Goal: Task Accomplishment & Management: Complete application form

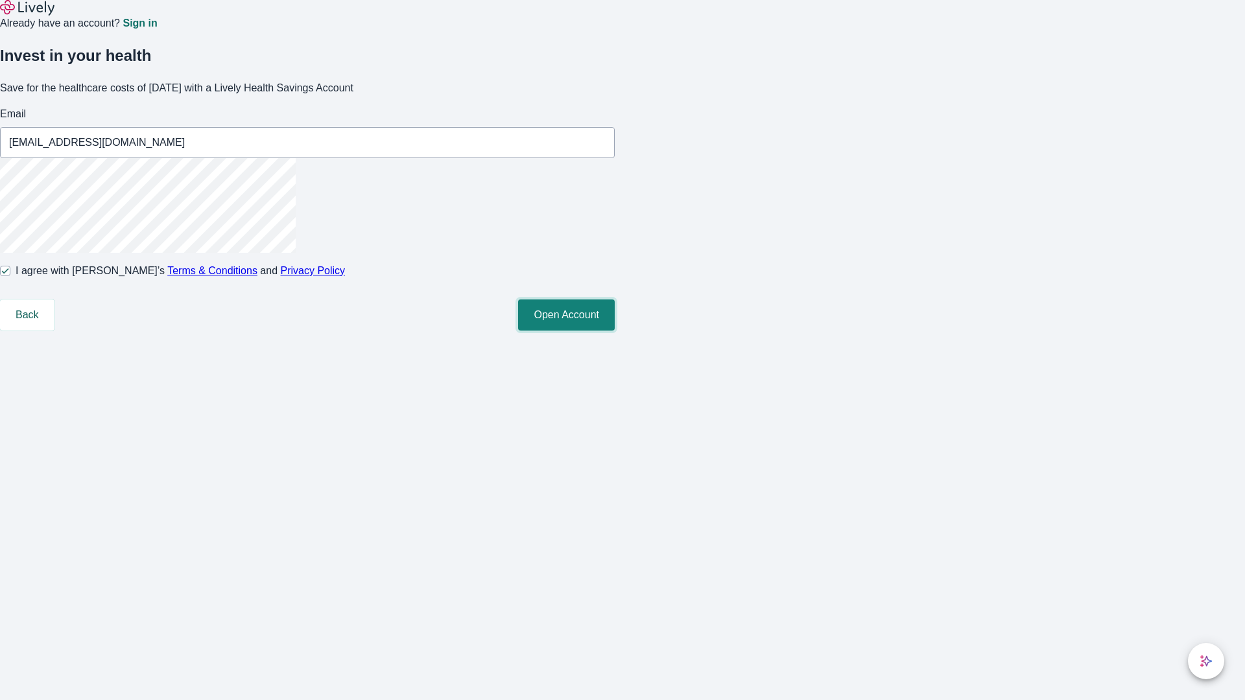
click at [615, 331] on button "Open Account" at bounding box center [566, 315] width 97 height 31
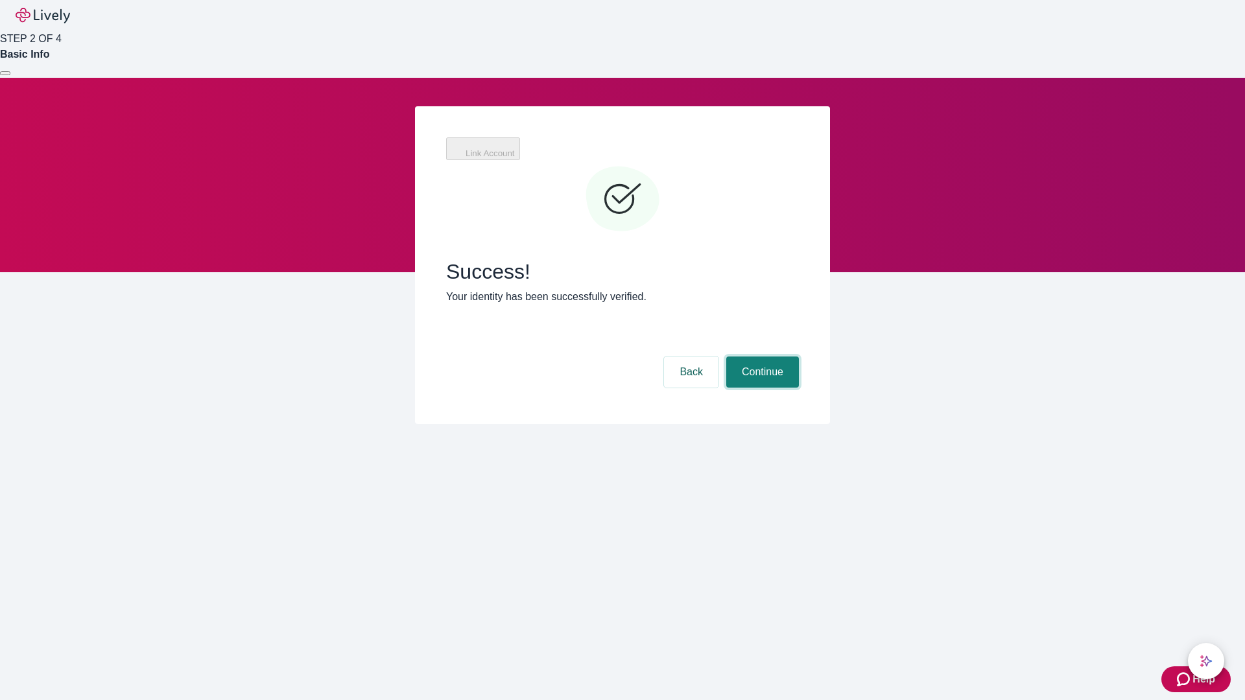
click at [761, 357] on button "Continue" at bounding box center [762, 372] width 73 height 31
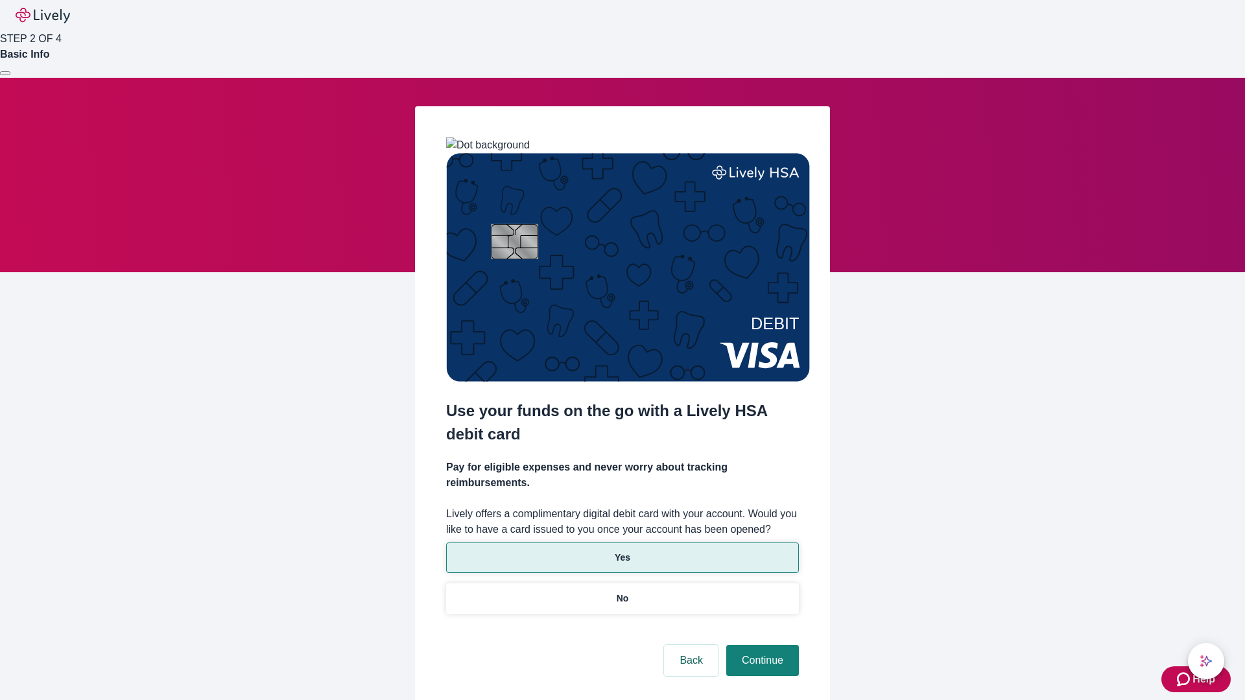
click at [622, 551] on p "Yes" at bounding box center [623, 558] width 16 height 14
click at [761, 645] on button "Continue" at bounding box center [762, 660] width 73 height 31
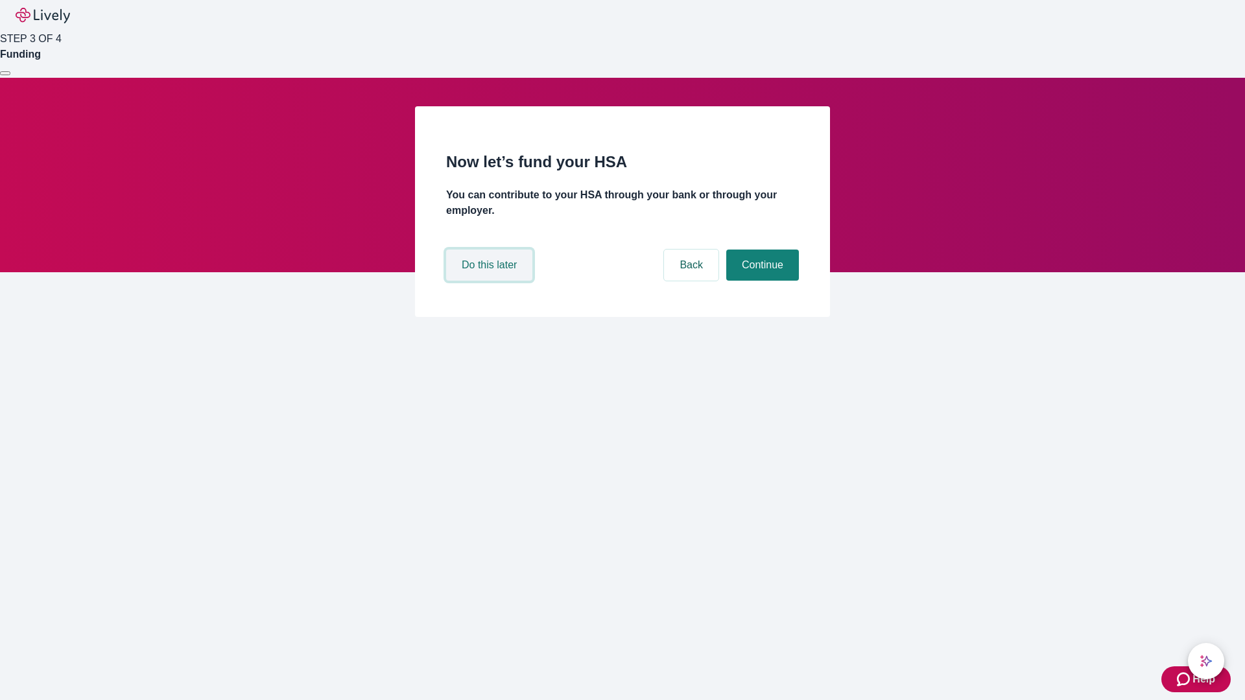
click at [491, 281] on button "Do this later" at bounding box center [489, 265] width 86 height 31
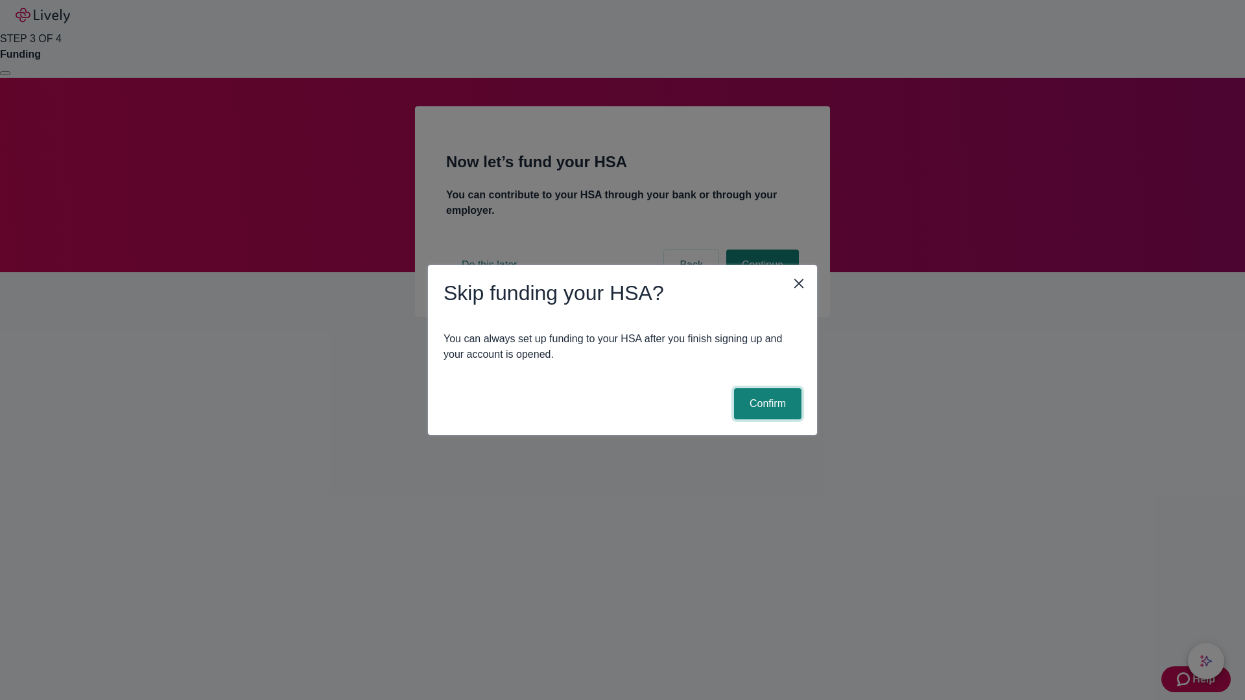
click at [766, 404] on button "Confirm" at bounding box center [767, 403] width 67 height 31
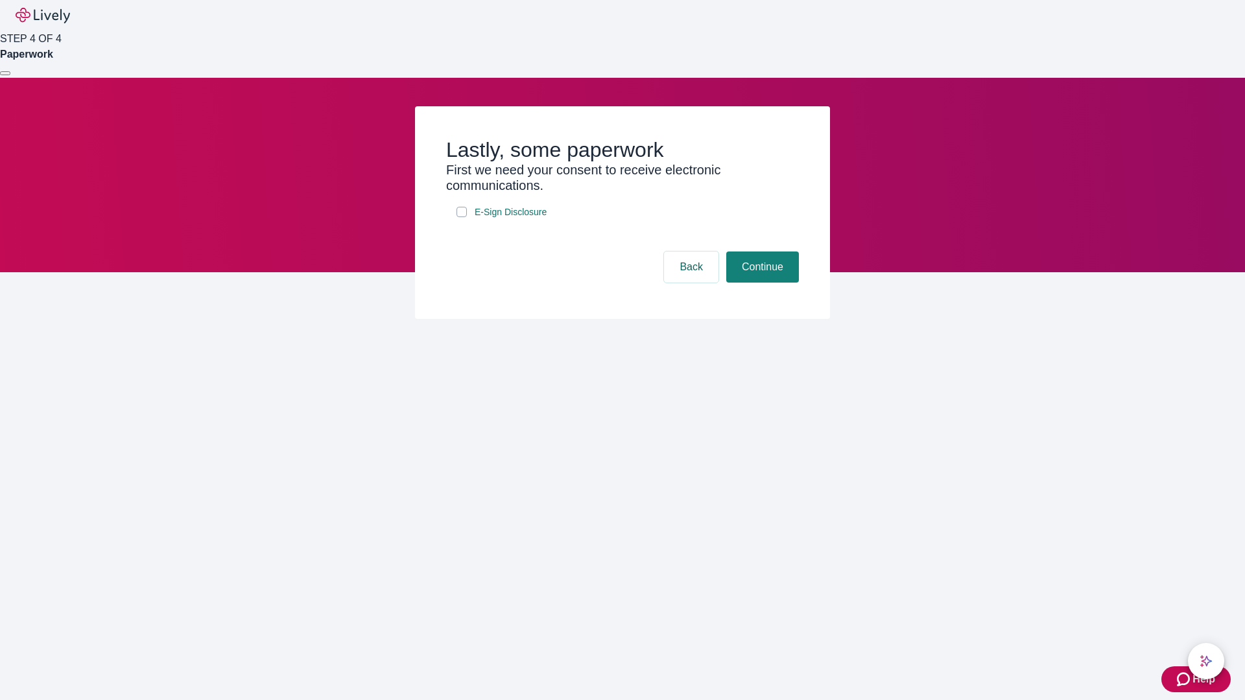
click at [462, 217] on input "E-Sign Disclosure" at bounding box center [462, 212] width 10 height 10
checkbox input "true"
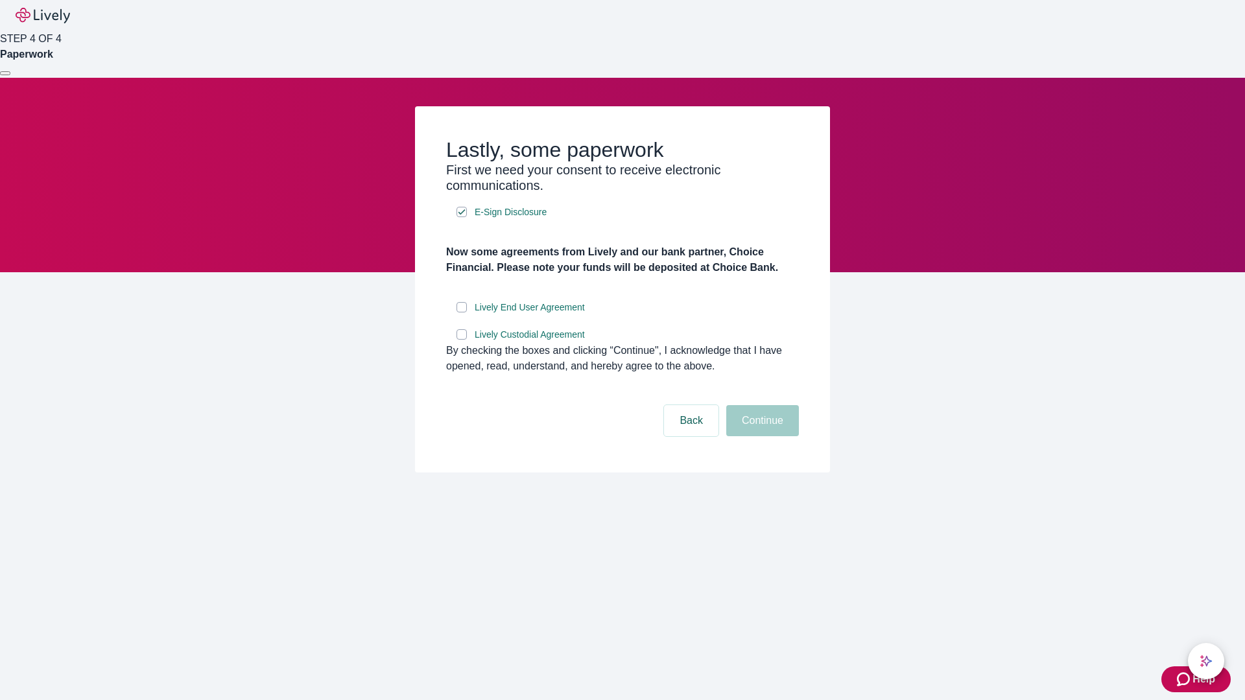
click at [462, 313] on input "Lively End User Agreement" at bounding box center [462, 307] width 10 height 10
checkbox input "true"
click at [462, 340] on input "Lively Custodial Agreement" at bounding box center [462, 334] width 10 height 10
checkbox input "true"
click at [761, 436] on button "Continue" at bounding box center [762, 420] width 73 height 31
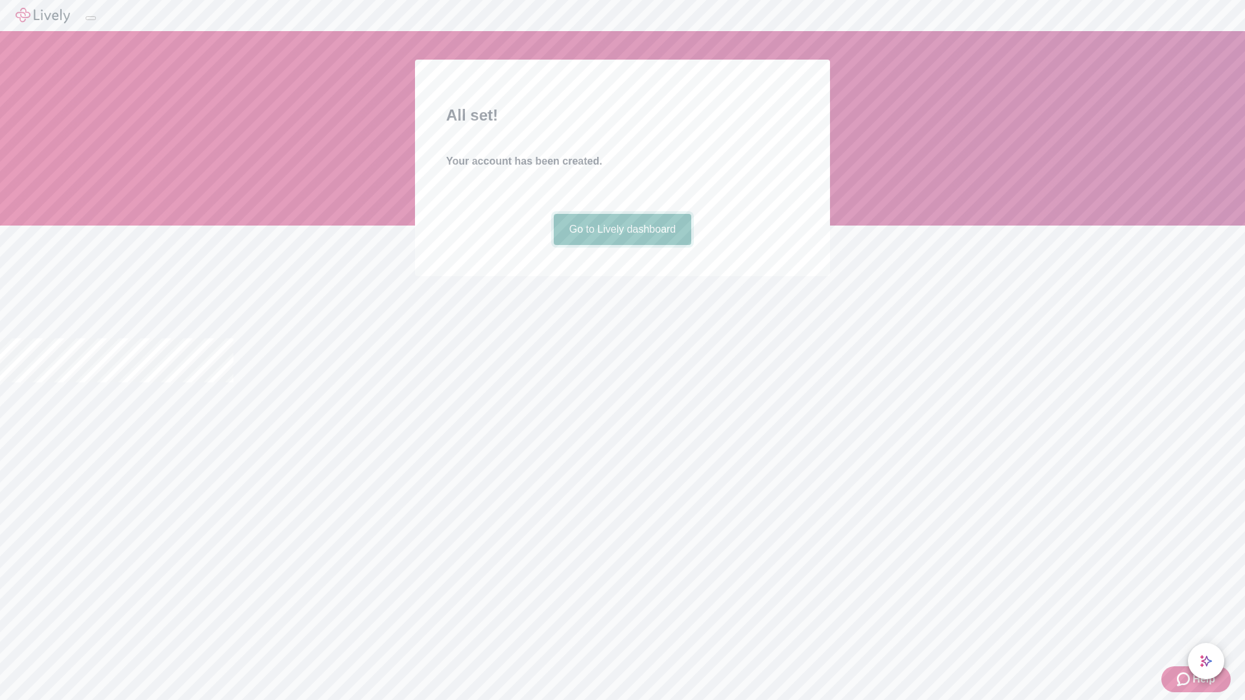
click at [622, 245] on link "Go to Lively dashboard" at bounding box center [623, 229] width 138 height 31
